Goal: Information Seeking & Learning: Learn about a topic

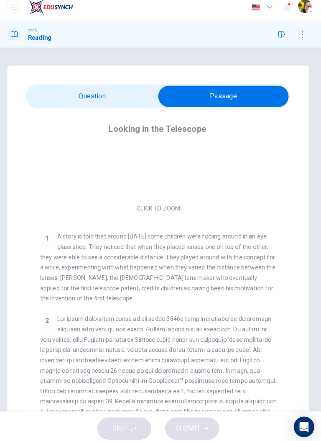
scroll to position [81, 0]
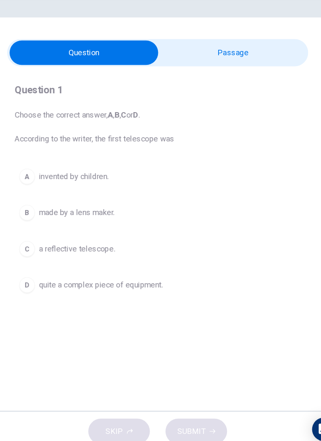
click at [74, 237] on span "made by a lens maker." at bounding box center [91, 237] width 65 height 10
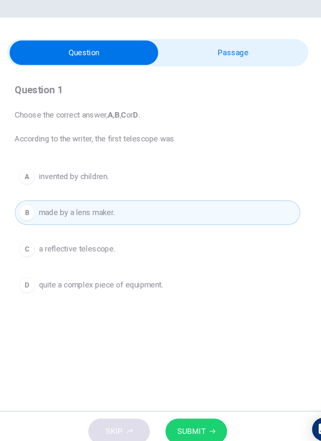
click at [191, 421] on span "SUBMIT" at bounding box center [189, 424] width 24 height 12
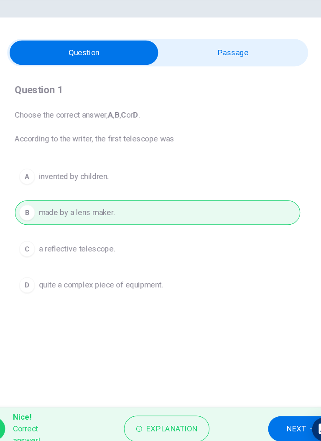
click at [271, 422] on span "NEXT" at bounding box center [279, 422] width 16 height 12
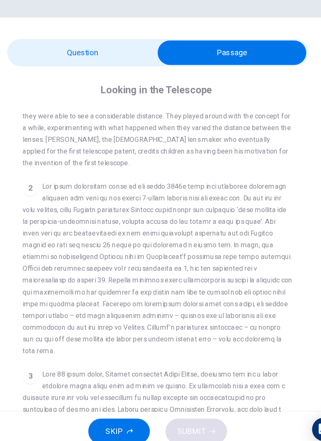
scroll to position [181, 0]
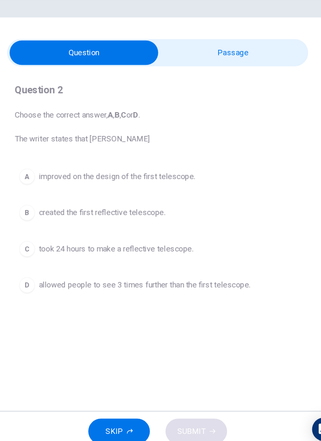
click at [63, 268] on span "took 24 hours to make a reflective telescope." at bounding box center [125, 268] width 132 height 10
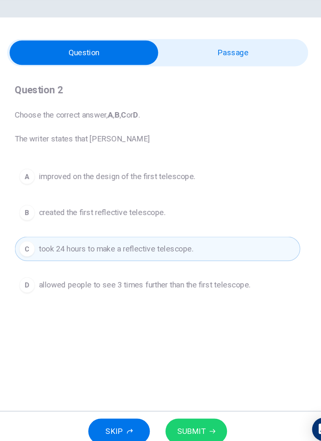
click at [206, 425] on icon "button" at bounding box center [207, 423] width 5 height 5
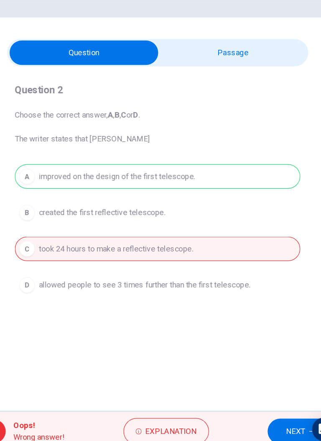
click at [188, 422] on span "Explanation" at bounding box center [172, 424] width 44 height 12
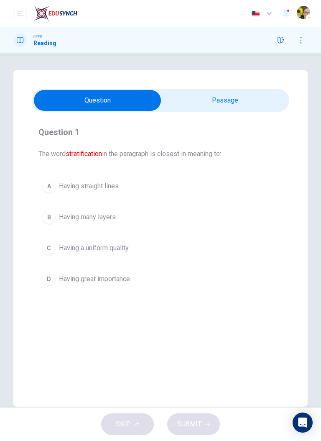
click at [82, 219] on span "Having many layers" at bounding box center [87, 217] width 57 height 10
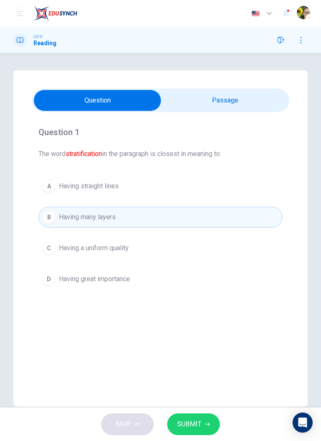
click at [192, 425] on span "SUBMIT" at bounding box center [189, 424] width 24 height 12
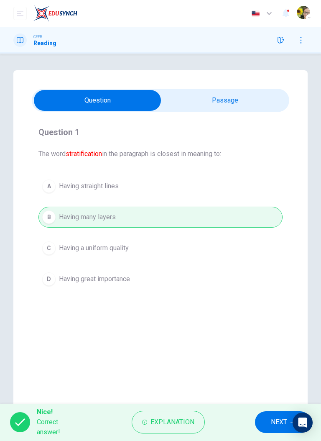
click at [273, 423] on span "NEXT" at bounding box center [279, 422] width 16 height 12
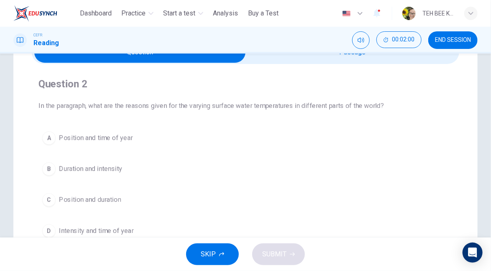
scroll to position [42, 0]
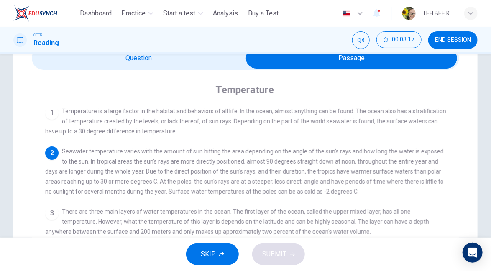
click at [74, 72] on div "Temperature 1 Temperature is a large factor in the habitat and behaviors of all…" at bounding box center [245, 244] width 427 height 349
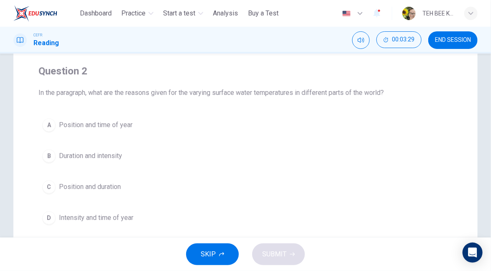
scroll to position [61, 0]
click at [76, 188] on span "Position and duration" at bounding box center [90, 186] width 62 height 10
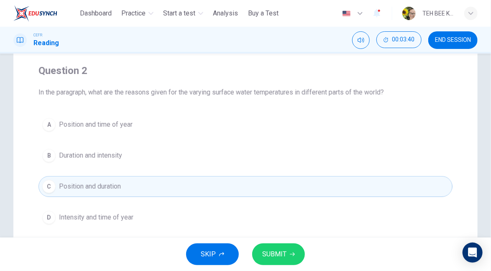
click at [280, 255] on span "SUBMIT" at bounding box center [274, 254] width 24 height 12
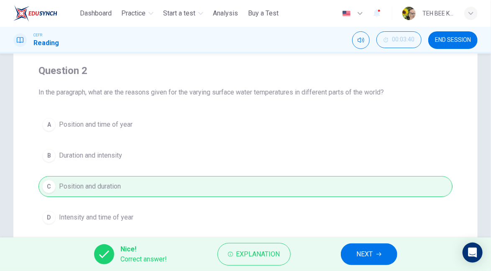
click at [321, 254] on icon "button" at bounding box center [378, 254] width 5 height 4
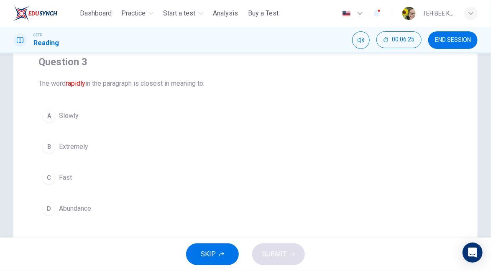
scroll to position [71, 0]
click at [61, 175] on span "Fast" at bounding box center [65, 176] width 13 height 10
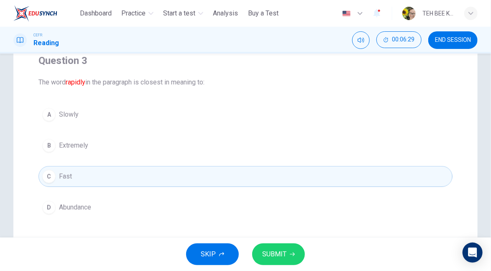
click at [280, 255] on span "SUBMIT" at bounding box center [274, 254] width 24 height 12
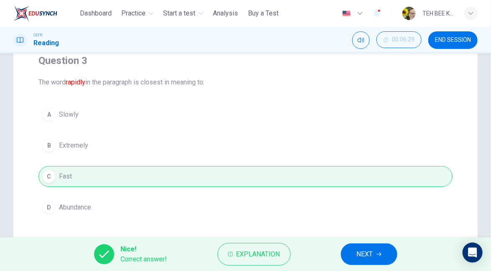
click at [321, 254] on icon "button" at bounding box center [378, 254] width 5 height 4
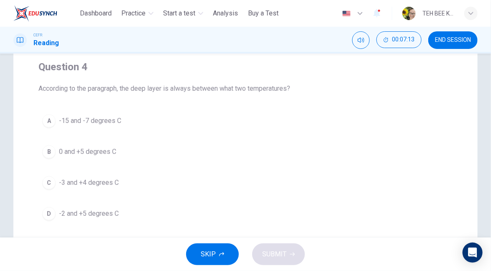
scroll to position [66, 0]
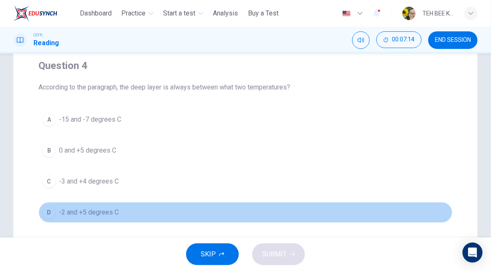
click at [74, 210] on span "-2 and +5 degrees C" at bounding box center [89, 212] width 60 height 10
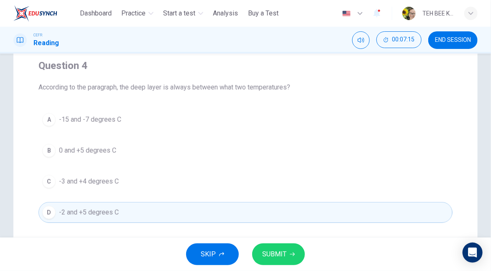
click at [276, 259] on span "SUBMIT" at bounding box center [274, 254] width 24 height 12
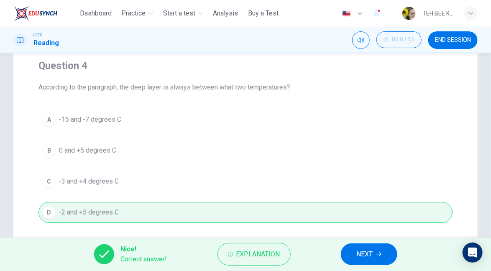
click at [321, 256] on icon "button" at bounding box center [378, 254] width 5 height 5
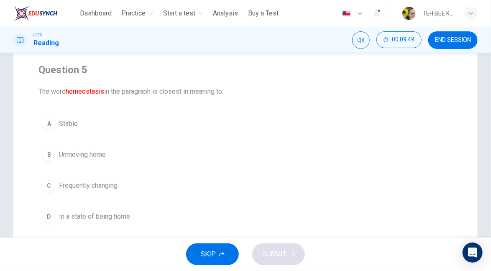
scroll to position [64, 0]
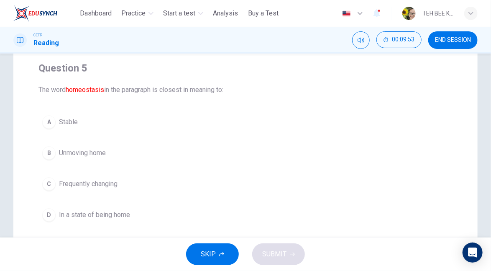
click at [61, 121] on span "Stable" at bounding box center [68, 122] width 19 height 10
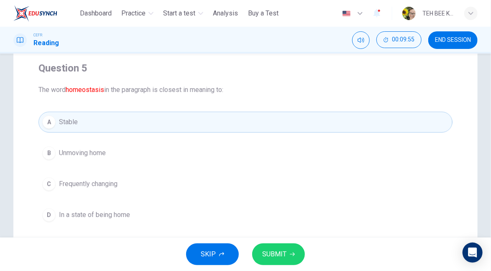
click at [284, 257] on span "SUBMIT" at bounding box center [274, 254] width 24 height 12
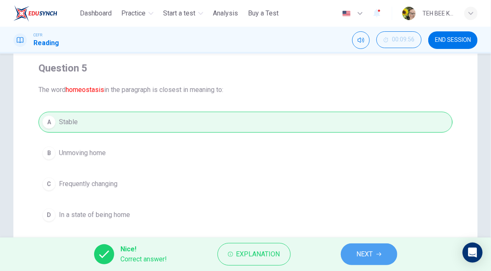
click at [321, 257] on span "NEXT" at bounding box center [365, 254] width 16 height 12
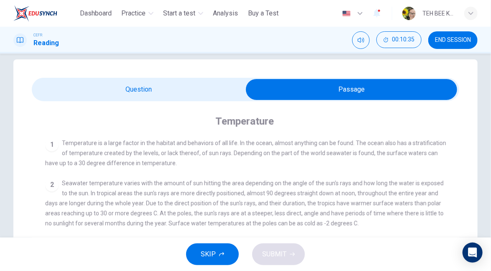
scroll to position [0, 0]
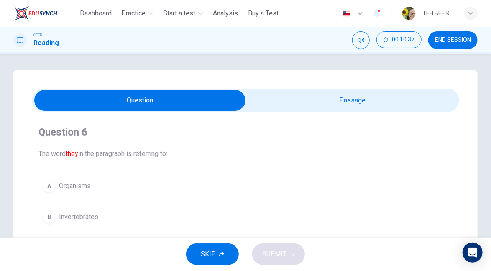
click at [321, 95] on div "Question 6 The word they in the paragraph is referring to: A Organisms B Invert…" at bounding box center [245, 238] width 491 height 336
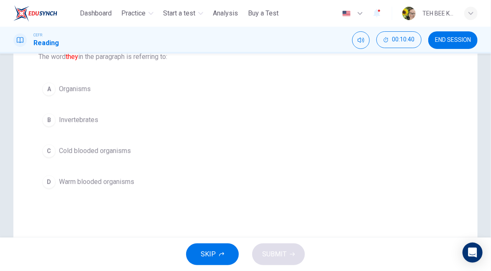
scroll to position [99, 0]
click at [127, 149] on span "Cold blooded organisms" at bounding box center [95, 149] width 72 height 10
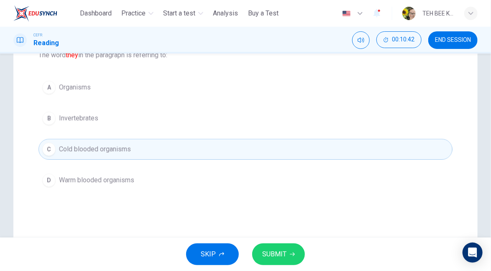
click at [290, 254] on icon "button" at bounding box center [292, 254] width 5 height 4
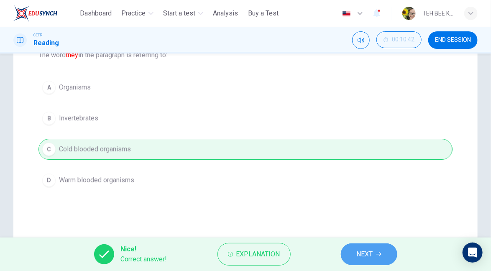
click at [321, 254] on icon "button" at bounding box center [378, 254] width 5 height 4
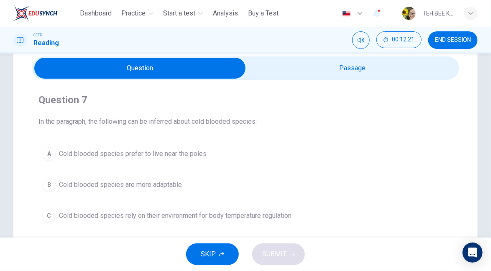
scroll to position [35, 0]
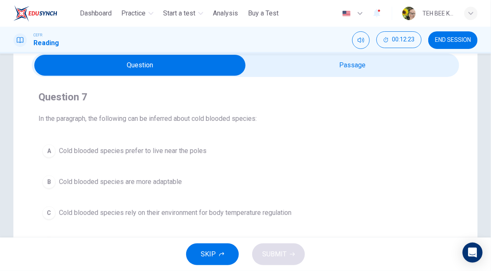
click at [321, 216] on button "C Cold blooded species rely on their environment for body temperature regulation" at bounding box center [245, 212] width 414 height 21
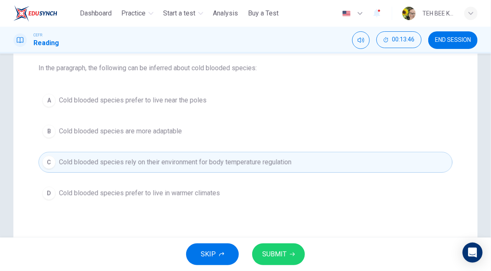
scroll to position [87, 0]
click at [291, 254] on icon "button" at bounding box center [292, 254] width 5 height 4
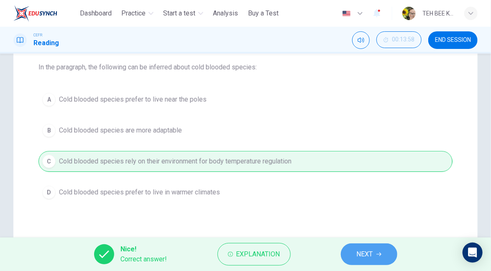
click at [321, 252] on span "NEXT" at bounding box center [365, 254] width 16 height 12
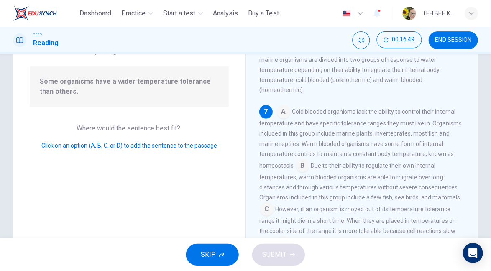
scroll to position [72, 0]
click at [303, 163] on input at bounding box center [301, 166] width 13 height 13
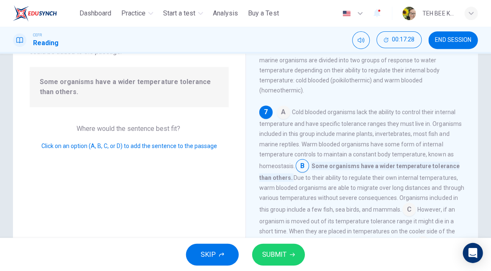
click at [291, 254] on icon "button" at bounding box center [292, 254] width 5 height 4
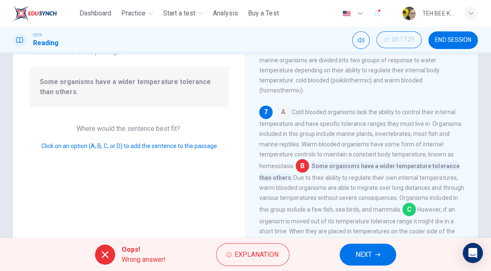
click at [285, 262] on button "Explanation" at bounding box center [252, 254] width 73 height 23
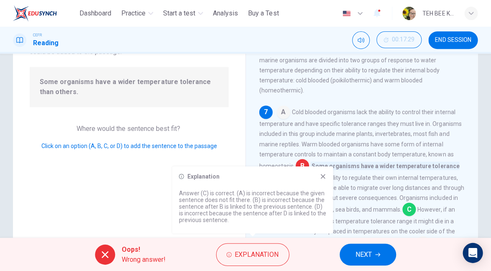
click at [321, 260] on span "NEXT" at bounding box center [363, 254] width 16 height 12
